Goal: Task Accomplishment & Management: Complete application form

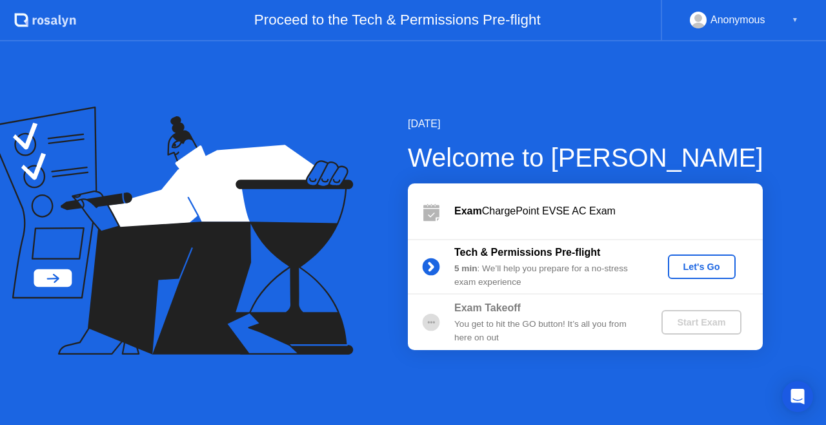
click at [692, 269] on div "Let's Go" at bounding box center [701, 266] width 57 height 10
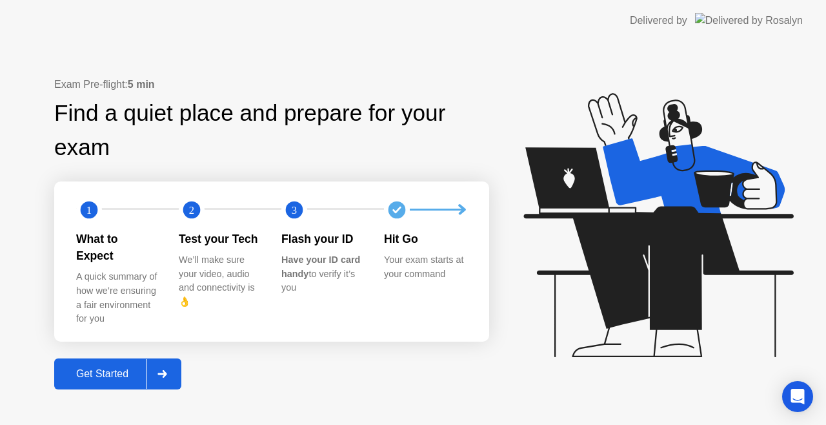
click at [105, 374] on button "Get Started" at bounding box center [117, 373] width 127 height 31
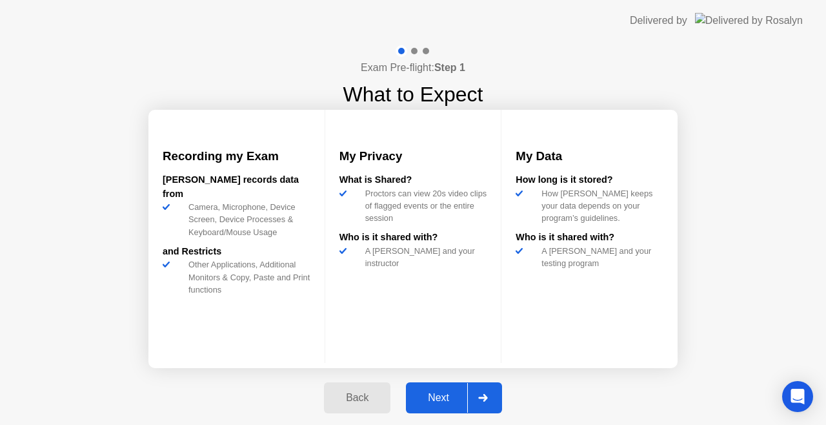
click at [445, 396] on div "Next" at bounding box center [438, 398] width 57 height 12
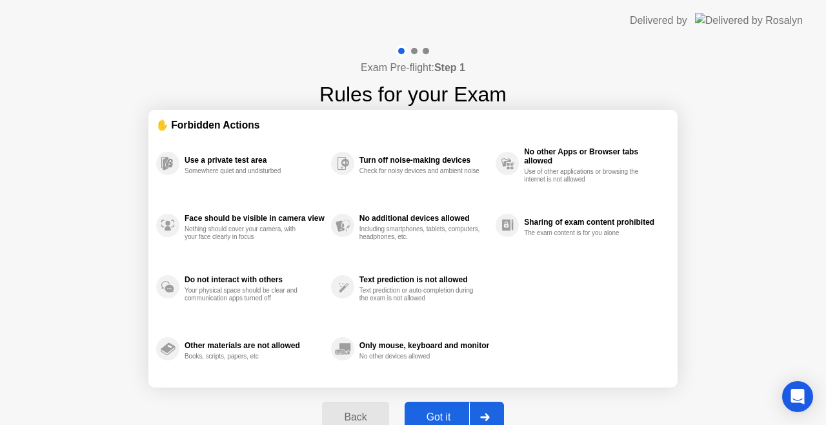
click at [445, 411] on div "Got it" at bounding box center [439, 417] width 61 height 12
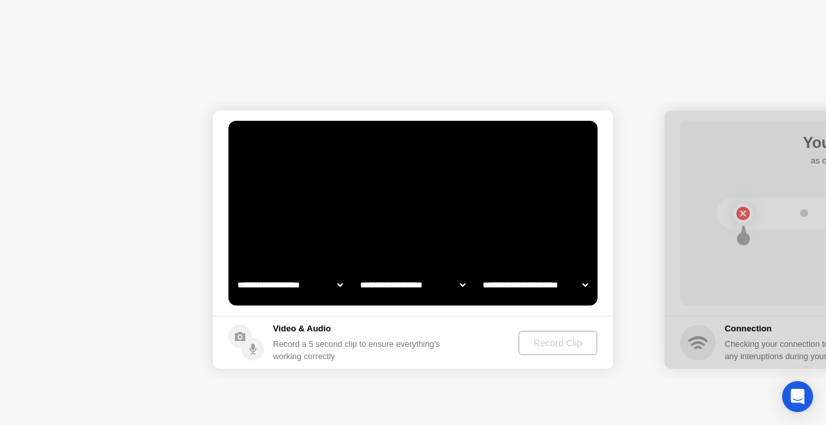
select select "**********"
select select "*******"
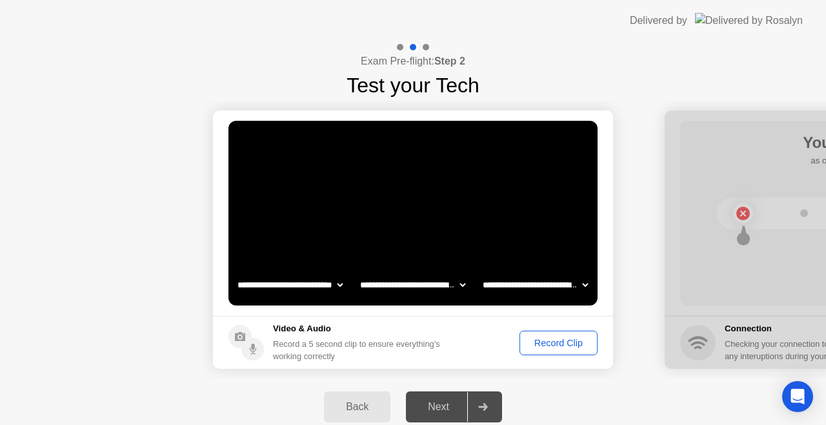
click at [536, 338] on div "Record Clip" at bounding box center [558, 343] width 69 height 10
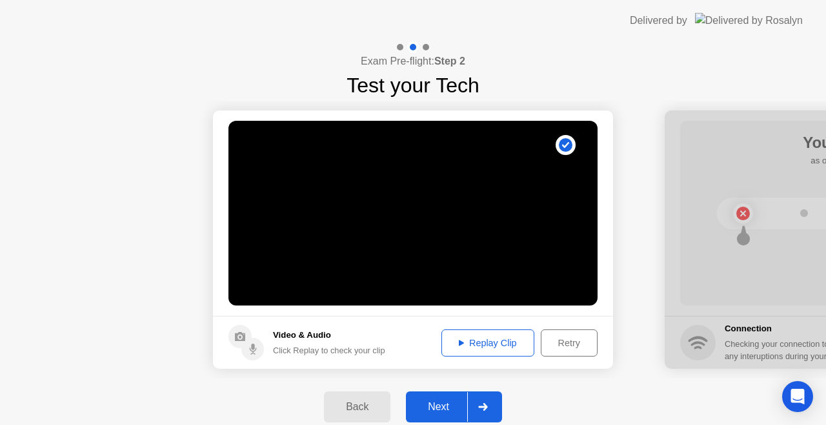
click at [445, 405] on div "Next" at bounding box center [438, 407] width 57 height 12
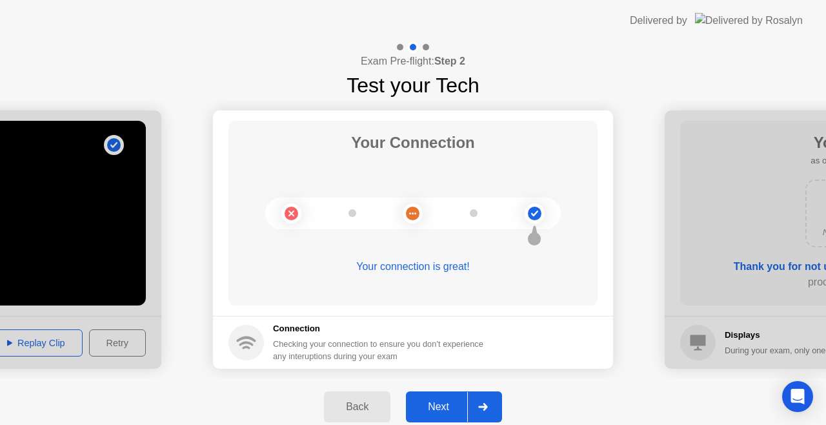
click at [445, 405] on div "Next" at bounding box center [438, 407] width 57 height 12
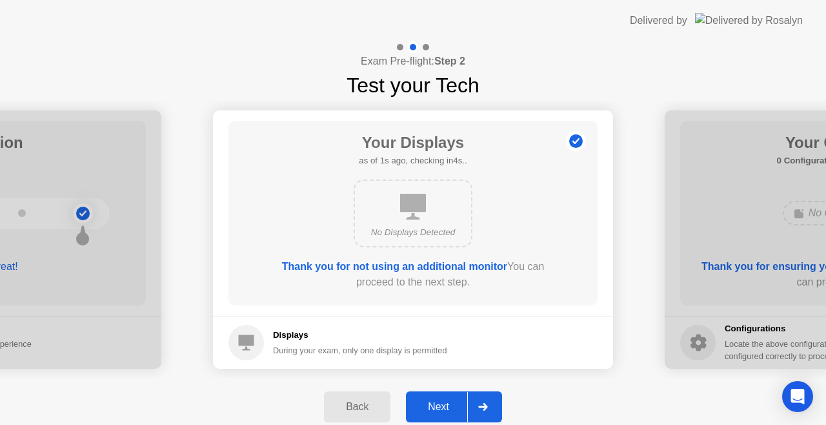
click at [445, 405] on div "Next" at bounding box center [438, 407] width 57 height 12
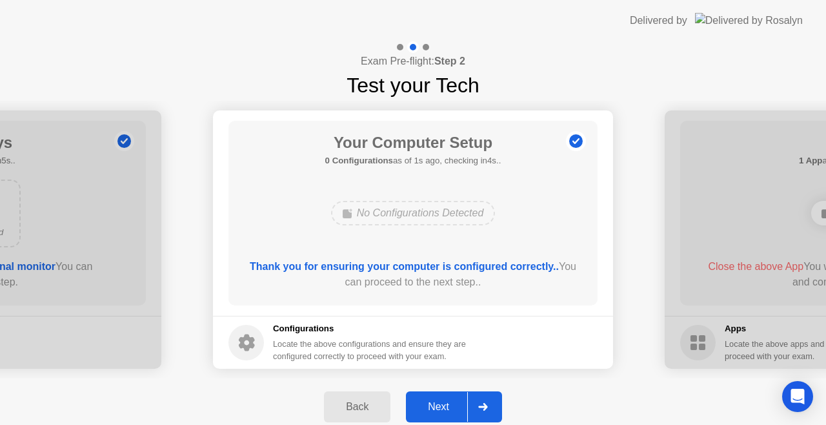
click at [445, 405] on div "Next" at bounding box center [438, 407] width 57 height 12
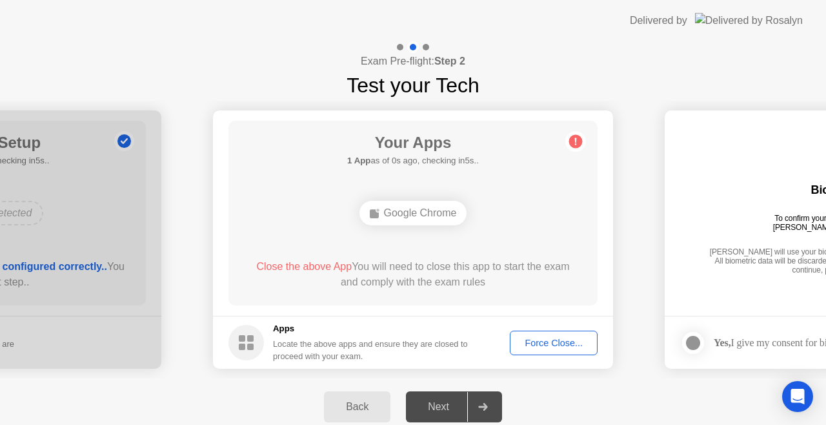
click at [531, 347] on div "Force Close..." at bounding box center [554, 343] width 79 height 10
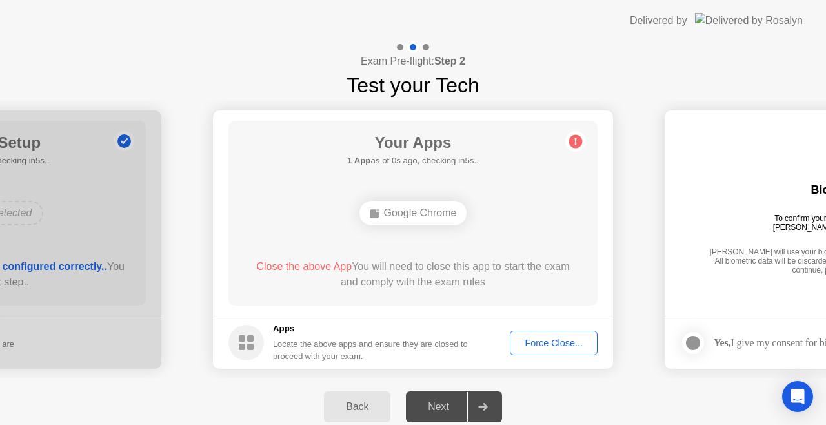
click at [541, 351] on button "Force Close..." at bounding box center [554, 343] width 88 height 25
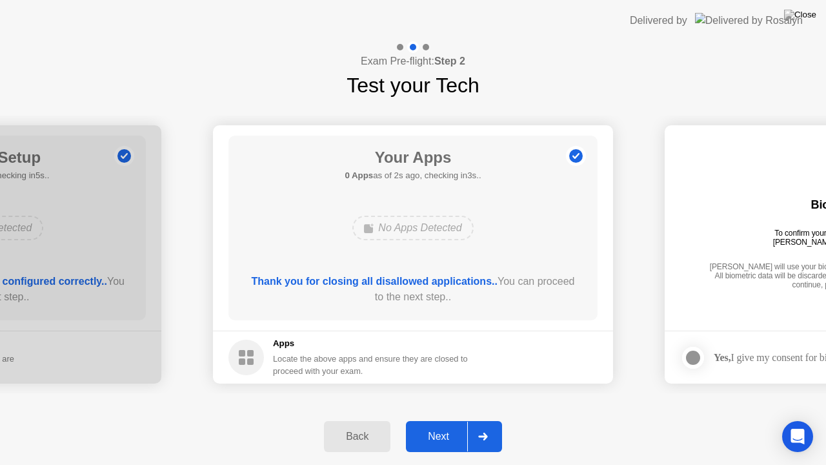
click at [458, 424] on div "Next" at bounding box center [438, 437] width 57 height 12
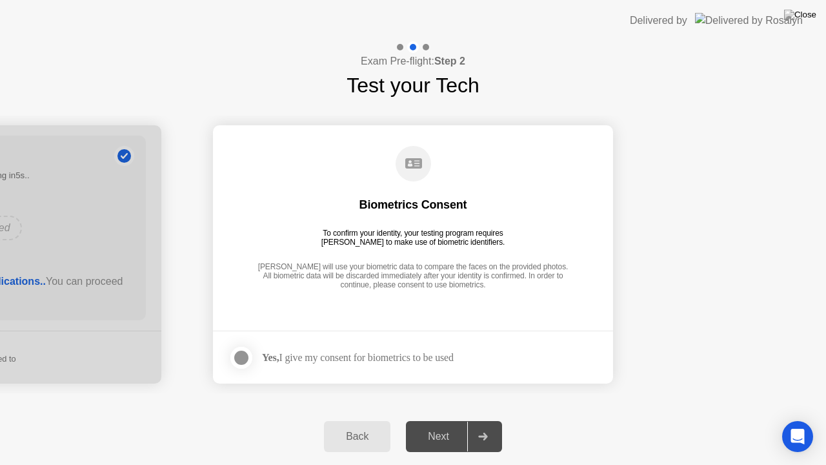
click at [298, 356] on div "Yes, I give my consent for biometrics to be used" at bounding box center [358, 357] width 192 height 12
click at [249, 363] on div at bounding box center [241, 357] width 15 height 15
click at [442, 424] on div "Next" at bounding box center [438, 437] width 57 height 12
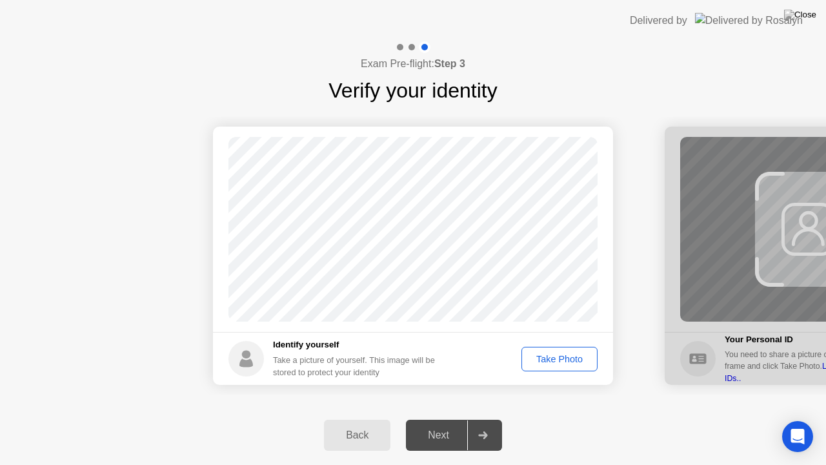
click at [540, 355] on div "Take Photo" at bounding box center [559, 359] width 67 height 10
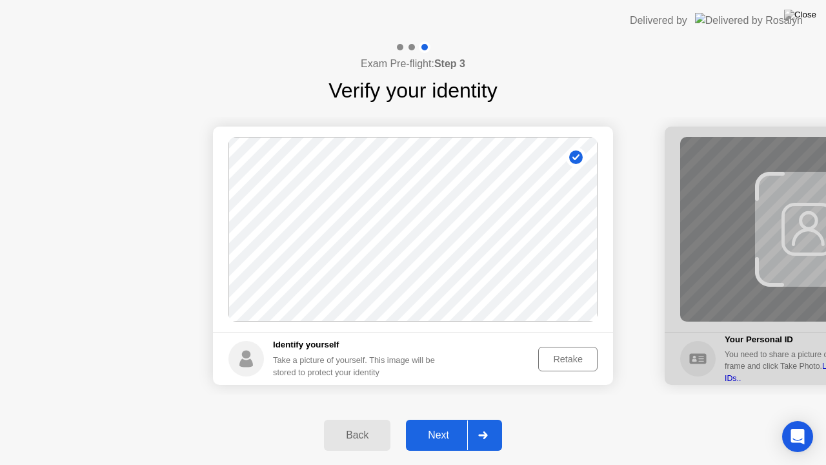
click at [442, 424] on div "Next" at bounding box center [438, 435] width 57 height 12
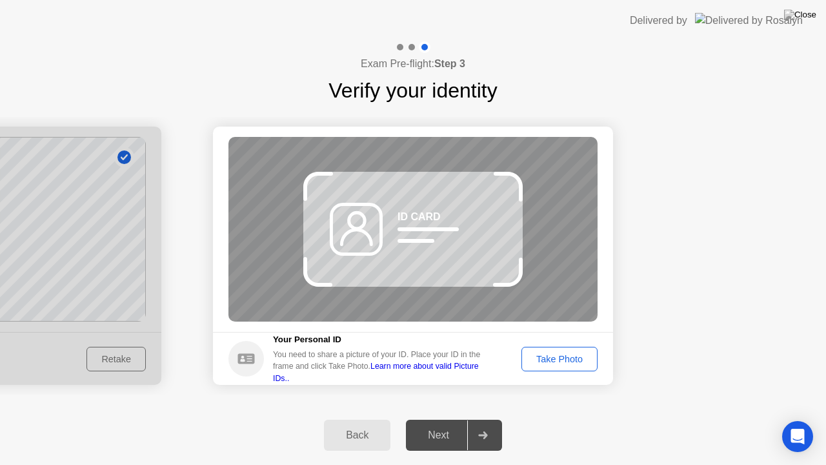
click at [354, 424] on button "Back" at bounding box center [357, 435] width 66 height 31
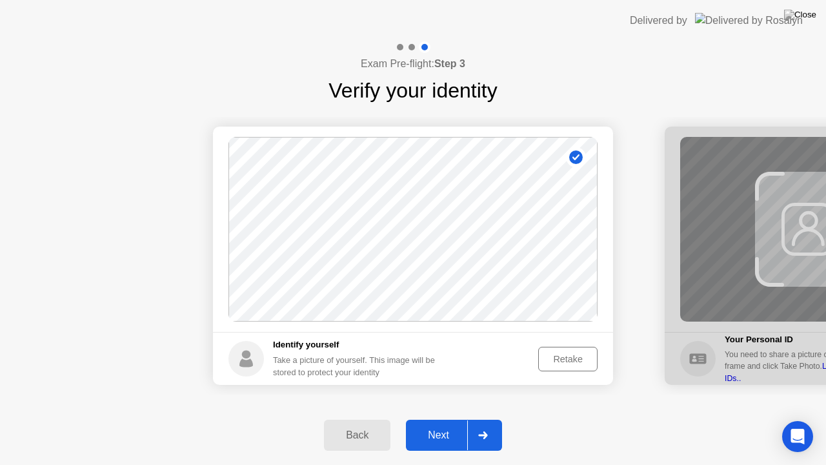
click at [454, 424] on div "Next" at bounding box center [438, 435] width 57 height 12
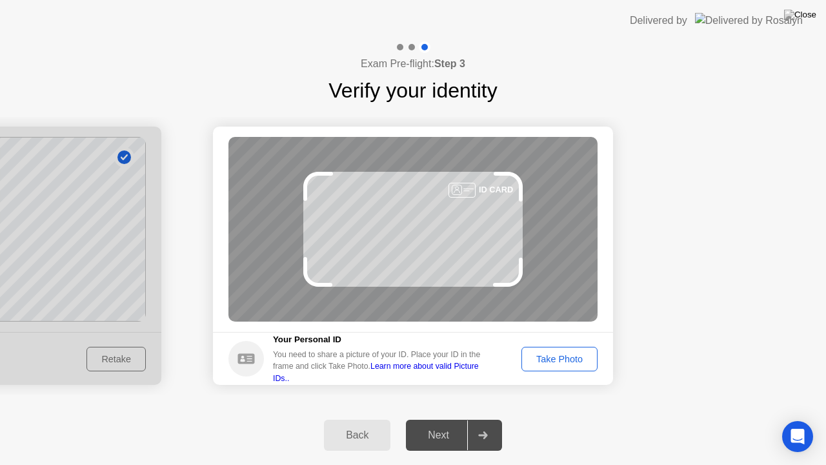
click at [566, 354] on div "Take Photo" at bounding box center [559, 359] width 67 height 10
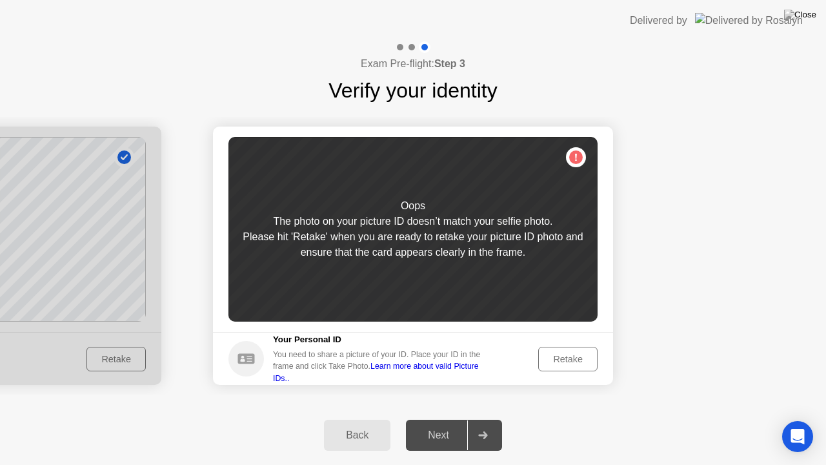
click at [364, 424] on div "Back" at bounding box center [357, 435] width 59 height 12
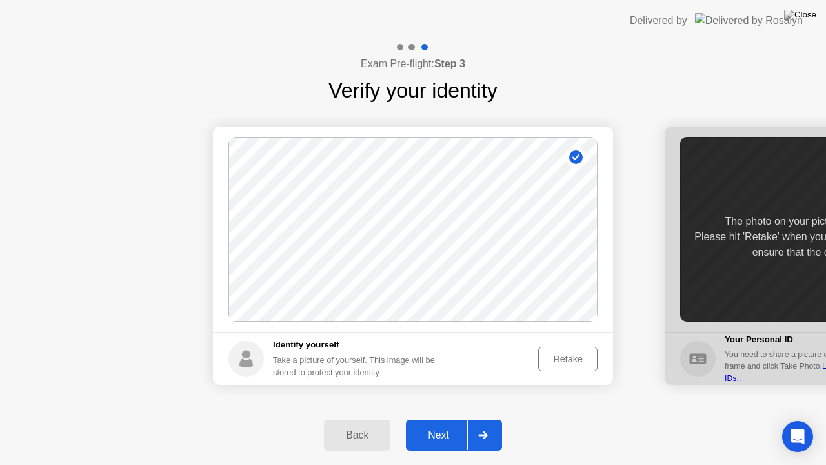
click at [554, 362] on div "Retake" at bounding box center [568, 359] width 50 height 10
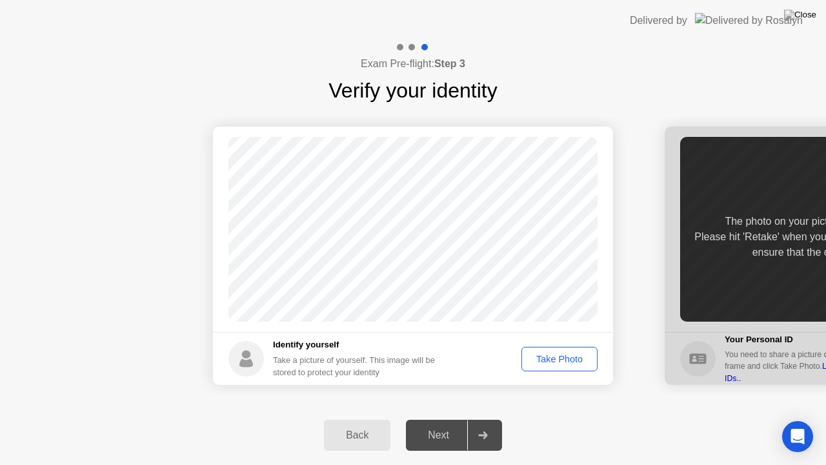
click at [553, 354] on div "Take Photo" at bounding box center [559, 359] width 67 height 10
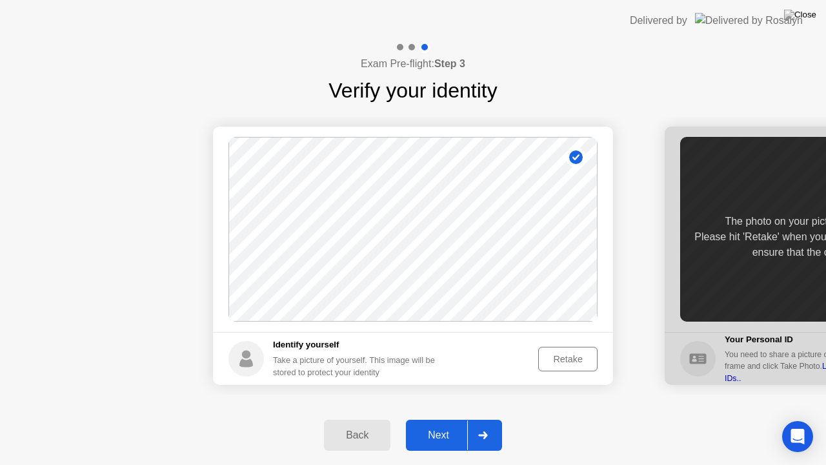
click at [461, 424] on div "Next" at bounding box center [438, 435] width 57 height 12
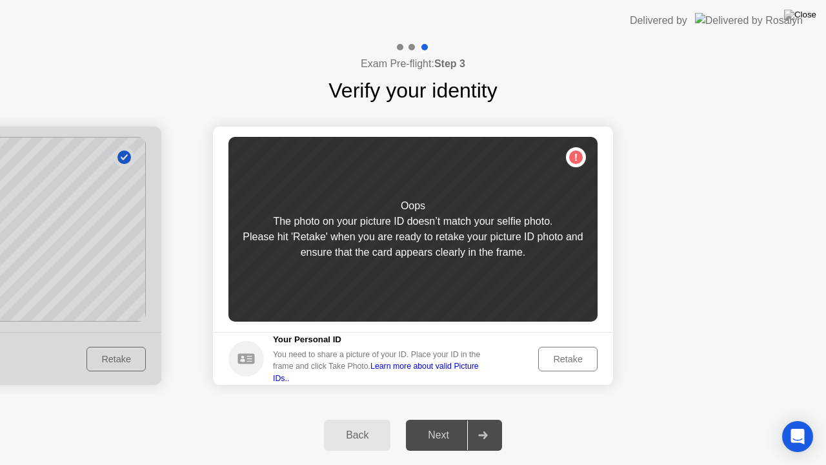
click at [551, 354] on div "Retake" at bounding box center [568, 359] width 50 height 10
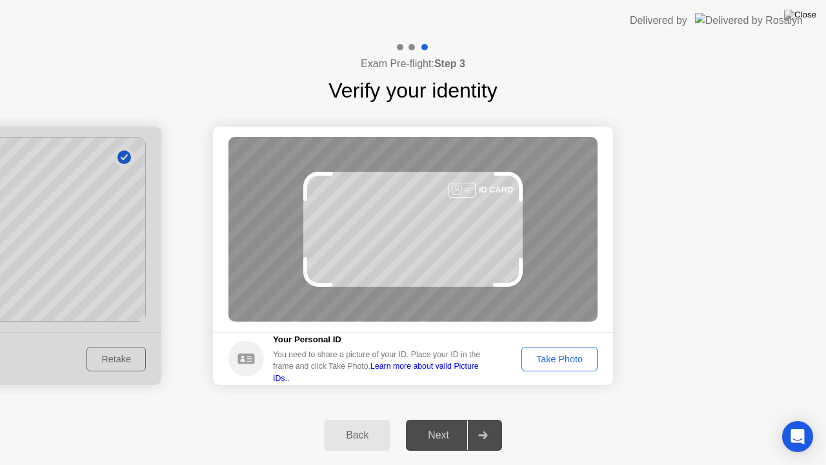
click at [551, 354] on div "Take Photo" at bounding box center [559, 359] width 67 height 10
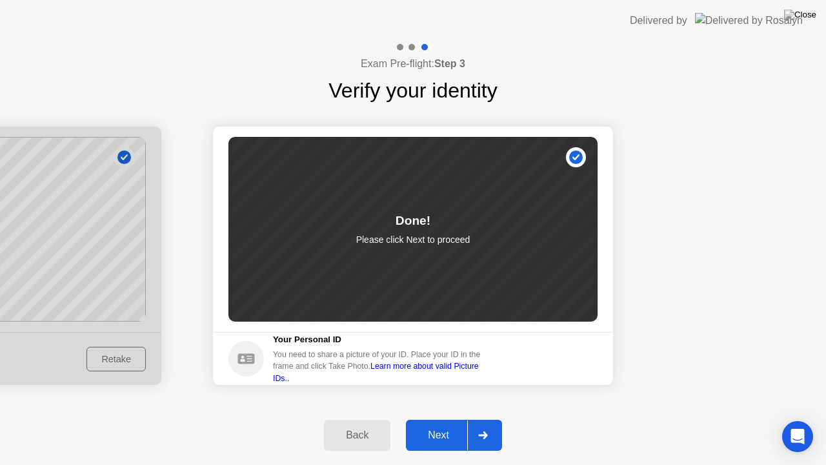
click at [456, 424] on button "Next" at bounding box center [454, 435] width 96 height 31
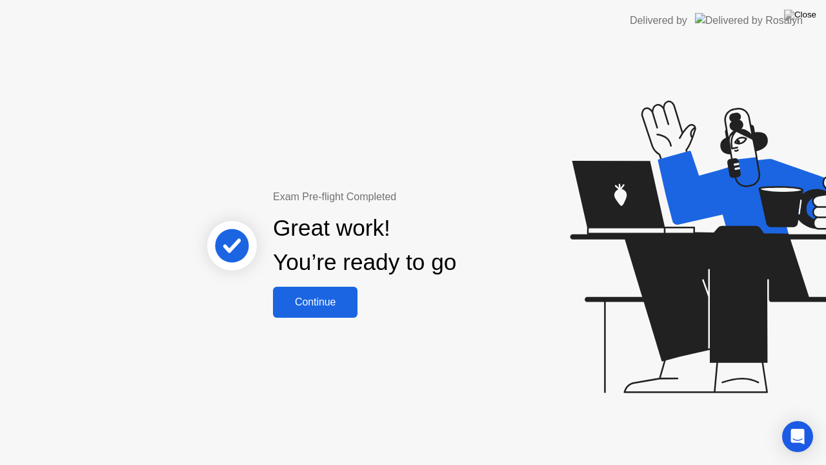
click at [325, 316] on button "Continue" at bounding box center [315, 302] width 85 height 31
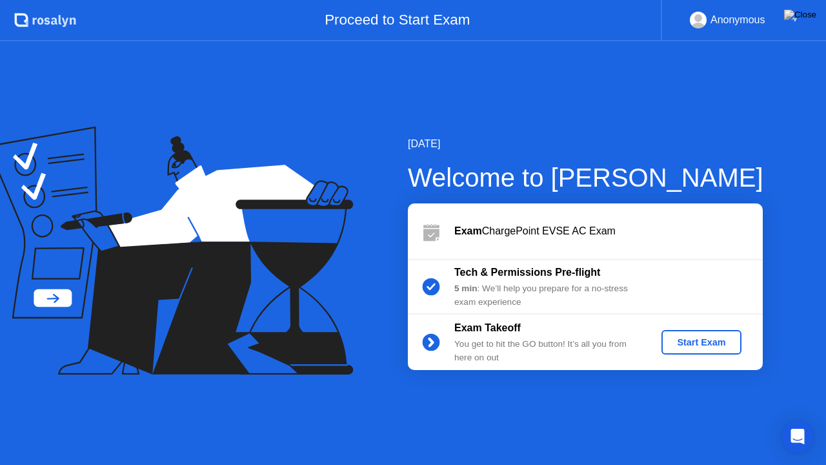
click at [689, 342] on div "Start Exam" at bounding box center [701, 342] width 69 height 10
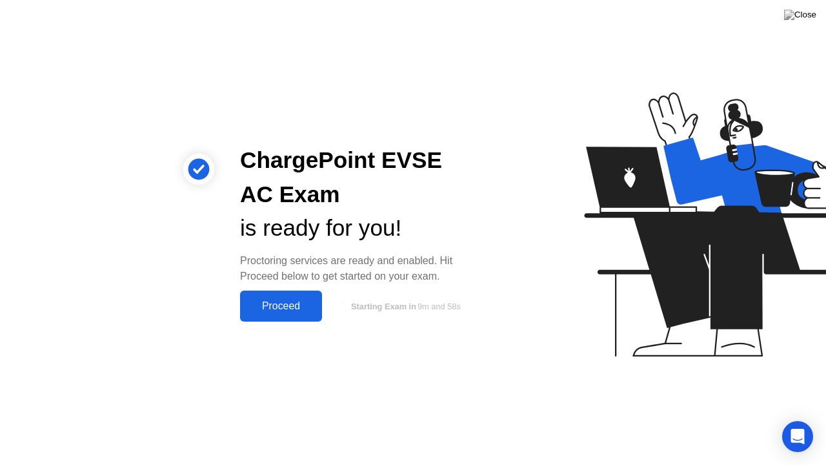
click at [272, 304] on div "Proceed" at bounding box center [281, 306] width 74 height 12
